Goal: Task Accomplishment & Management: Complete application form

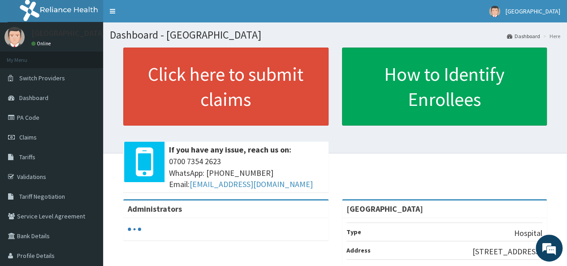
click at [48, 119] on link "PA Code" at bounding box center [51, 118] width 103 height 20
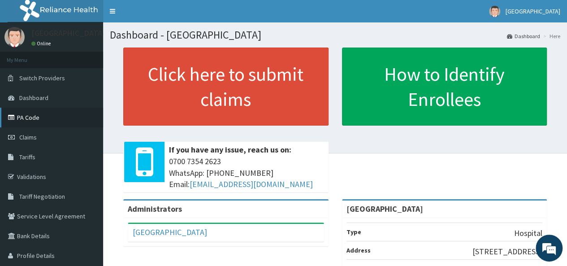
click at [59, 115] on link "PA Code" at bounding box center [51, 118] width 103 height 20
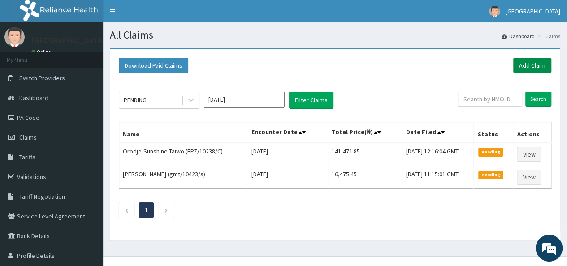
click at [533, 66] on link "Add Claim" at bounding box center [532, 65] width 38 height 15
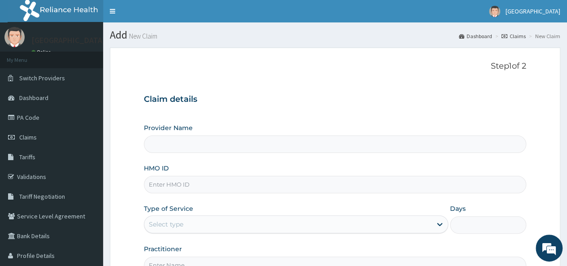
type input "[GEOGRAPHIC_DATA]"
click at [223, 185] on input "HMO ID" at bounding box center [335, 184] width 382 height 17
type input "gmt/10423/a"
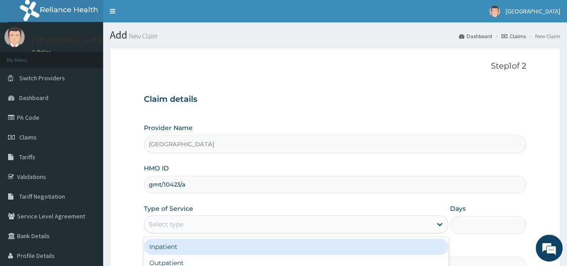
click at [201, 221] on div "Select type" at bounding box center [287, 224] width 287 height 14
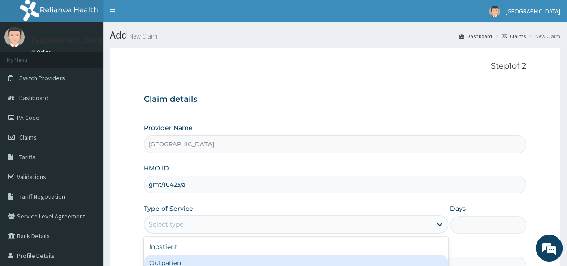
click at [185, 262] on div "Outpatient" at bounding box center [296, 262] width 304 height 16
type input "1"
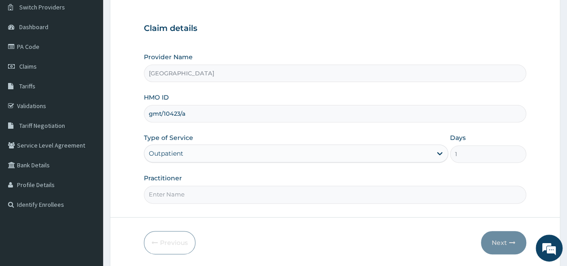
scroll to position [72, 0]
click at [204, 191] on input "Practitioner" at bounding box center [335, 193] width 382 height 17
type input "Dr Akor"
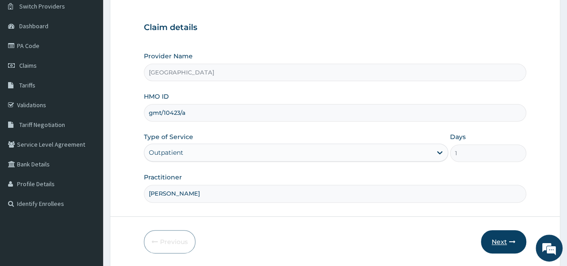
click at [507, 239] on button "Next" at bounding box center [503, 241] width 45 height 23
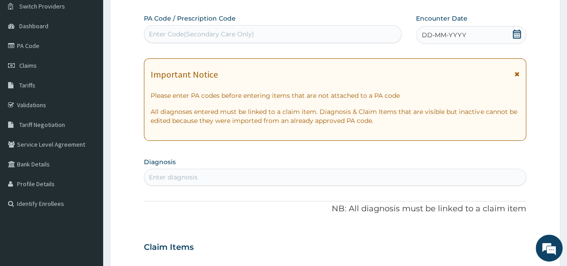
click at [199, 35] on div "Enter Code(Secondary Care Only)" at bounding box center [201, 34] width 105 height 9
paste input "PA/D05F9C"
type input "PA/D05F9C"
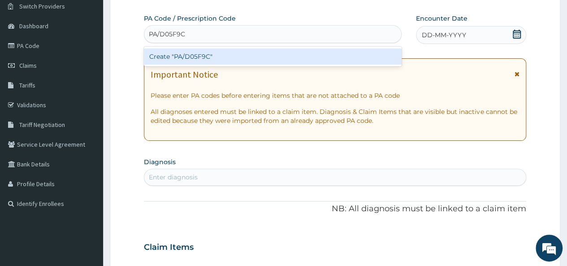
click at [228, 58] on div "Create "PA/D05F9C"" at bounding box center [272, 56] width 257 height 16
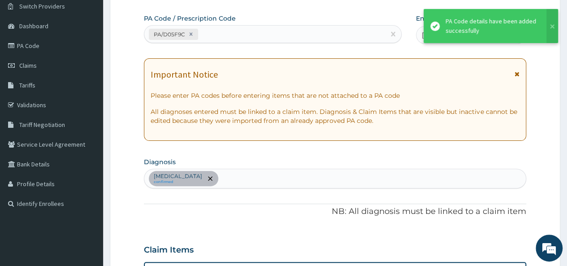
scroll to position [239, 0]
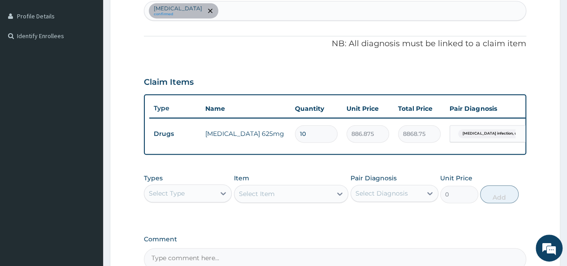
click at [207, 199] on div "Select Type" at bounding box center [179, 193] width 71 height 14
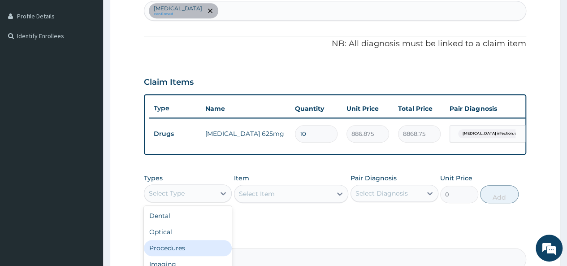
click at [189, 250] on div "Procedures" at bounding box center [188, 248] width 88 height 16
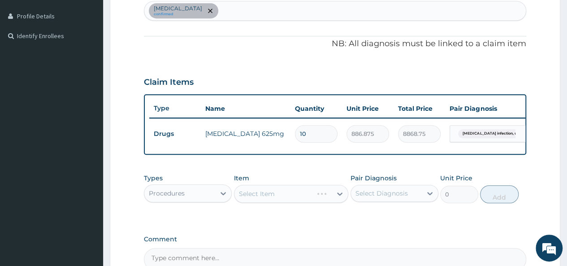
click at [316, 200] on div "Select Item" at bounding box center [291, 194] width 115 height 18
click at [316, 200] on div "Select Item" at bounding box center [283, 193] width 98 height 14
type input "g"
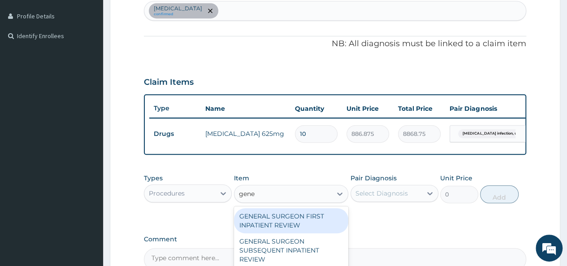
type input "gener"
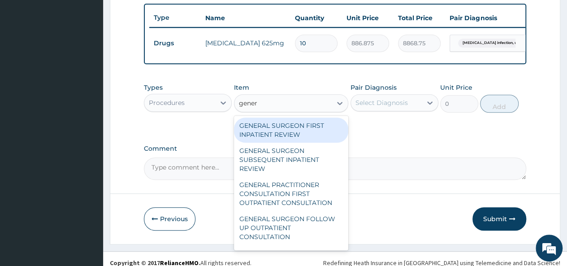
scroll to position [342, 0]
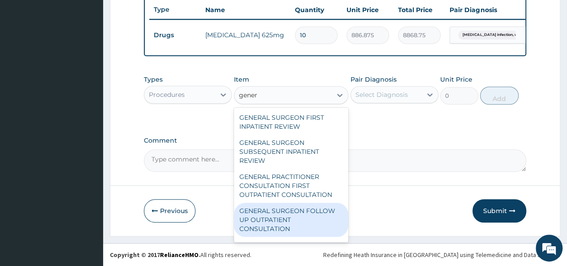
click at [261, 211] on div "GENERAL SURGEON FOLLOW UP OUTPATIENT CONSULTATION" at bounding box center [291, 219] width 115 height 34
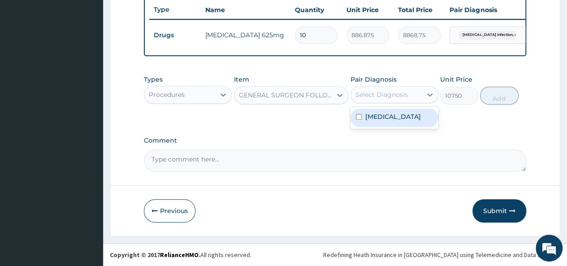
click at [392, 96] on div "Select Diagnosis" at bounding box center [381, 94] width 52 height 9
click at [319, 99] on div "GENERAL SURGEON FOLLOW UP OUTPATIENT CONSULTATION" at bounding box center [286, 94] width 94 height 9
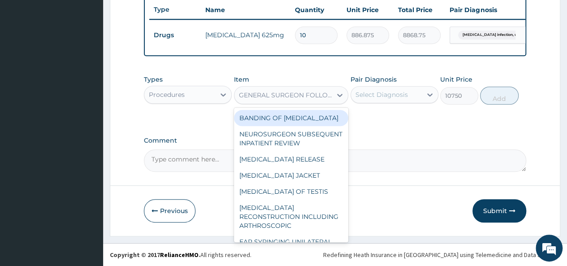
scroll to position [7820, 0]
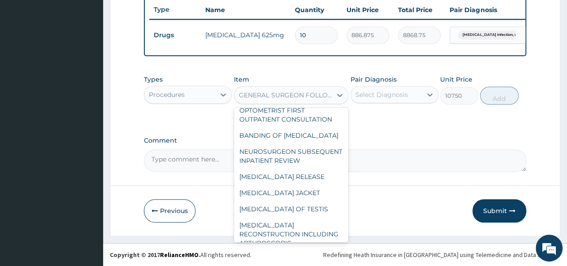
click at [293, 43] on div "REGISTRATION FEE" at bounding box center [291, 35] width 115 height 16
type input "2150"
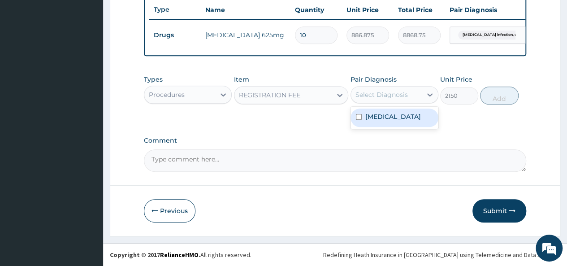
click at [415, 95] on div "Select Diagnosis" at bounding box center [386, 94] width 71 height 14
click at [394, 121] on label "Salmonella infection, unspecified" at bounding box center [393, 116] width 56 height 9
checkbox input "true"
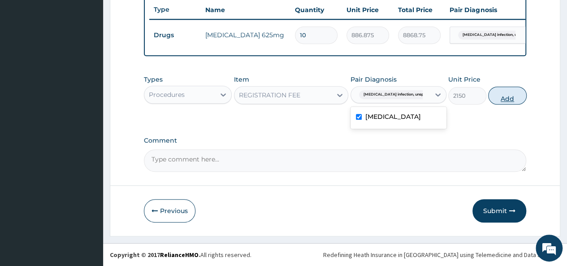
click at [496, 101] on button "Add" at bounding box center [507, 95] width 38 height 18
type input "0"
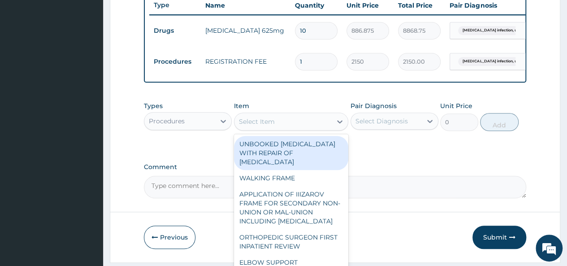
click at [292, 124] on div "Select Item" at bounding box center [283, 121] width 98 height 14
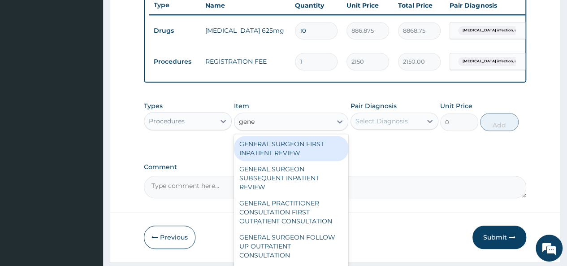
type input "gener"
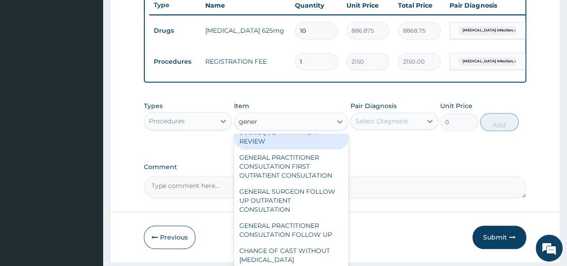
scroll to position [53, 0]
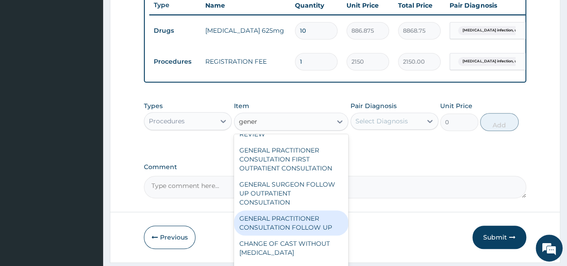
click at [308, 228] on div "GENERAL PRACTITIONER CONSULTATION FOLLOW UP" at bounding box center [291, 222] width 115 height 25
type input "2365"
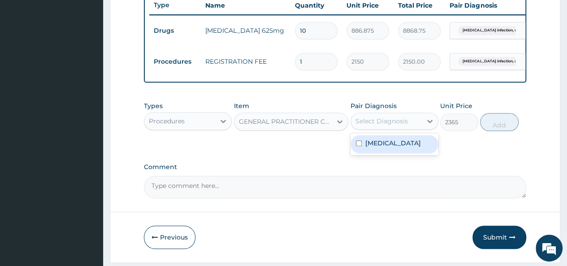
click at [418, 128] on div "Select Diagnosis" at bounding box center [386, 121] width 71 height 14
click at [384, 147] on label "Salmonella infection, unspecified" at bounding box center [393, 142] width 56 height 9
checkbox input "true"
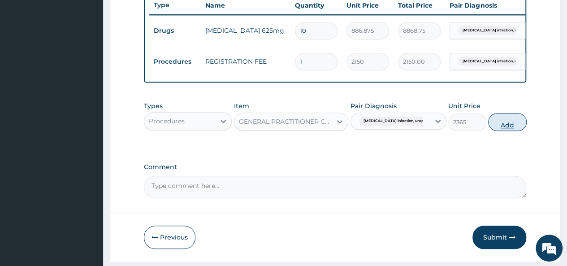
click at [507, 126] on button "Add" at bounding box center [507, 122] width 38 height 18
type input "0"
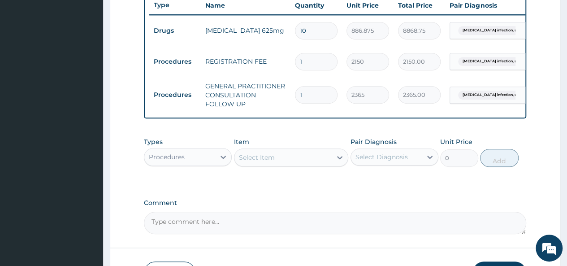
scroll to position [410, 0]
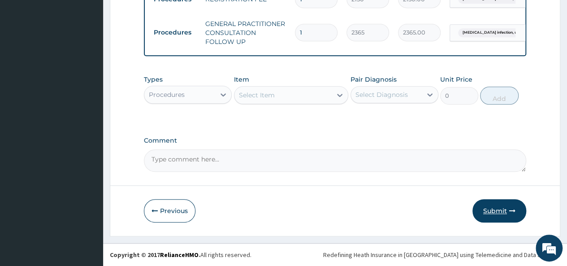
click at [492, 208] on button "Submit" at bounding box center [499, 210] width 54 height 23
